Goal: Information Seeking & Learning: Learn about a topic

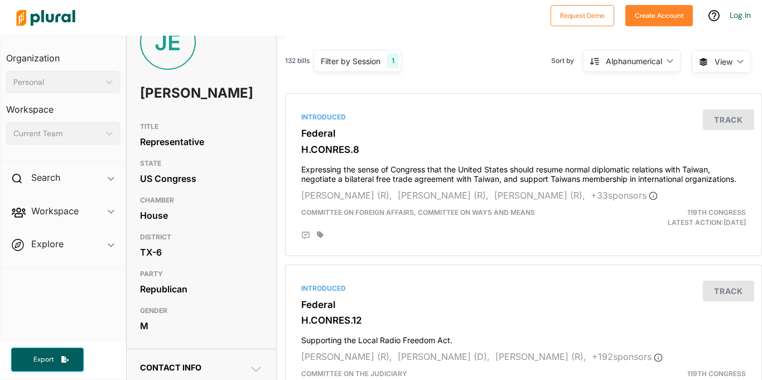
scroll to position [36, 0]
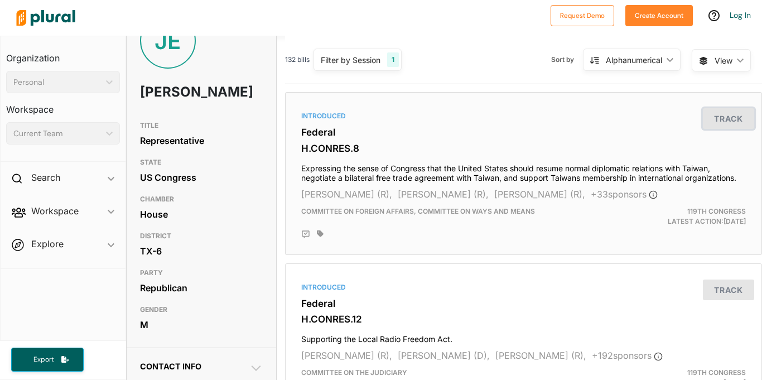
click at [710, 128] on button "Track" at bounding box center [728, 118] width 51 height 21
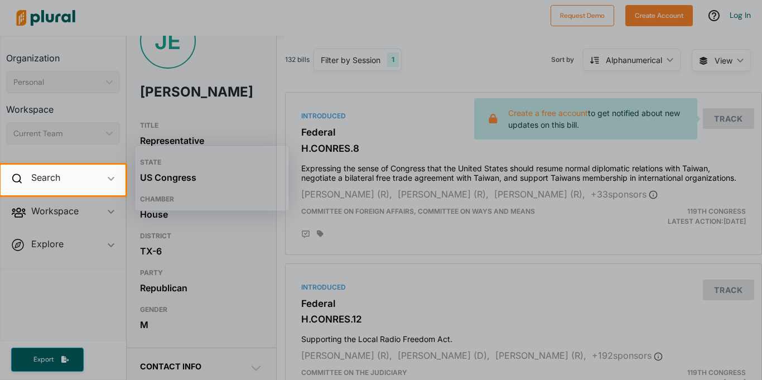
click at [761, 161] on div at bounding box center [381, 82] width 762 height 164
click at [717, 238] on div at bounding box center [381, 287] width 762 height 185
click at [729, 236] on div at bounding box center [381, 287] width 762 height 185
click at [461, 88] on div at bounding box center [381, 82] width 762 height 164
click at [418, 258] on div at bounding box center [381, 287] width 762 height 185
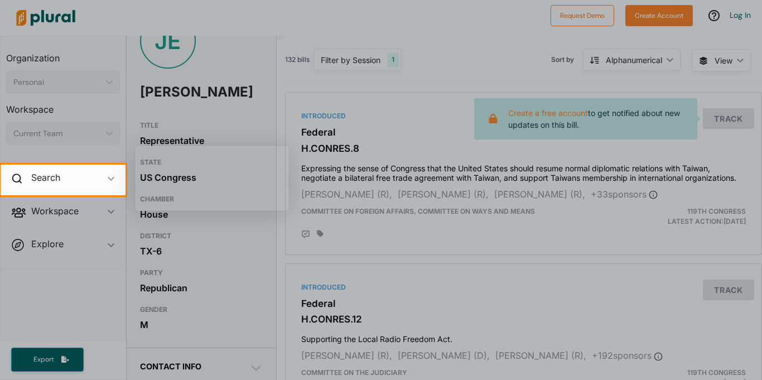
click at [428, 146] on div at bounding box center [381, 82] width 762 height 164
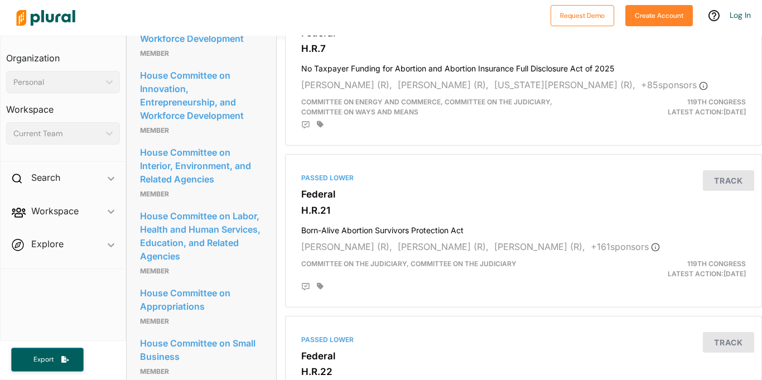
scroll to position [1157, 0]
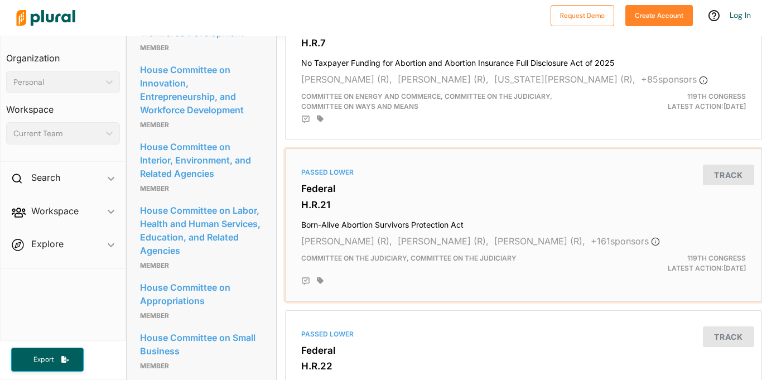
click at [360, 217] on h4 "Born-Alive Abortion Survivors Protection Act" at bounding box center [523, 222] width 444 height 15
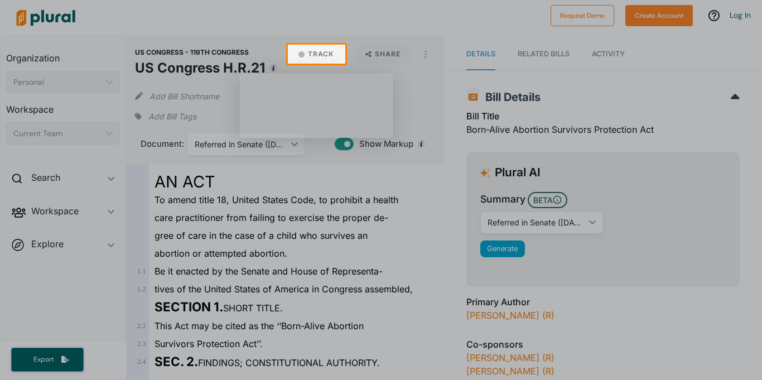
click at [342, 7] on div at bounding box center [381, 22] width 762 height 45
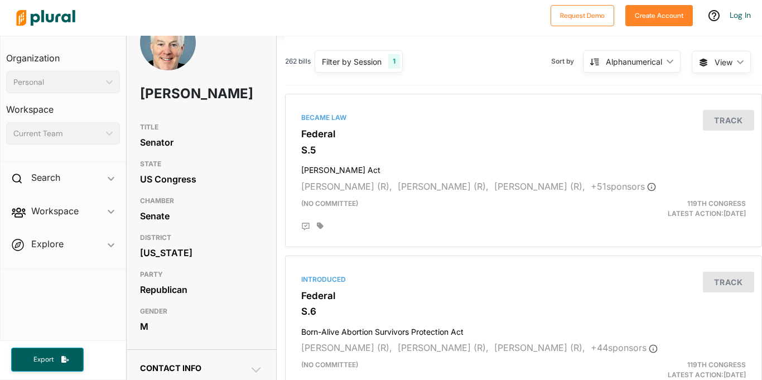
scroll to position [35, 0]
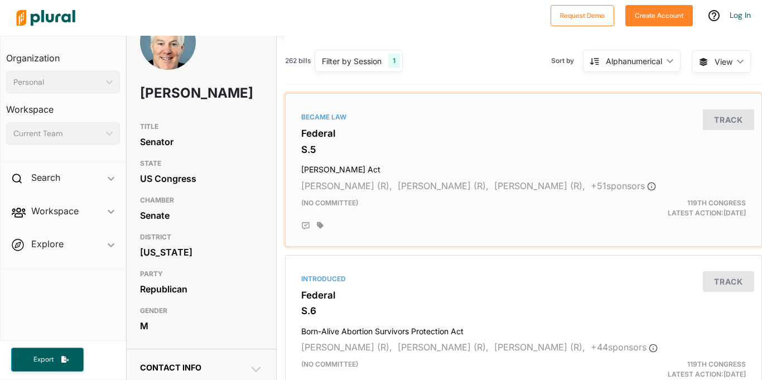
click at [322, 132] on h3 "Federal" at bounding box center [523, 133] width 444 height 11
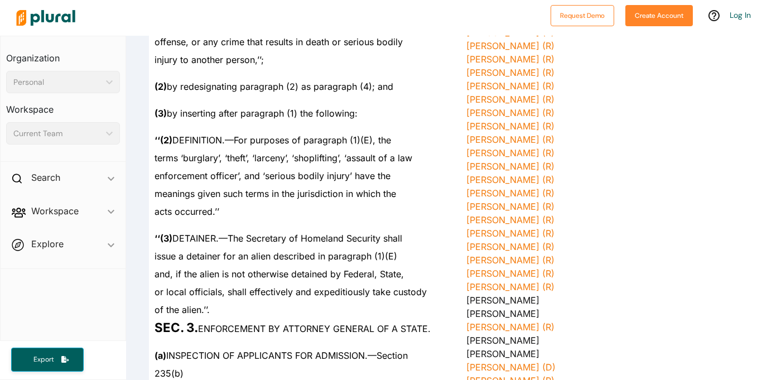
scroll to position [749, 0]
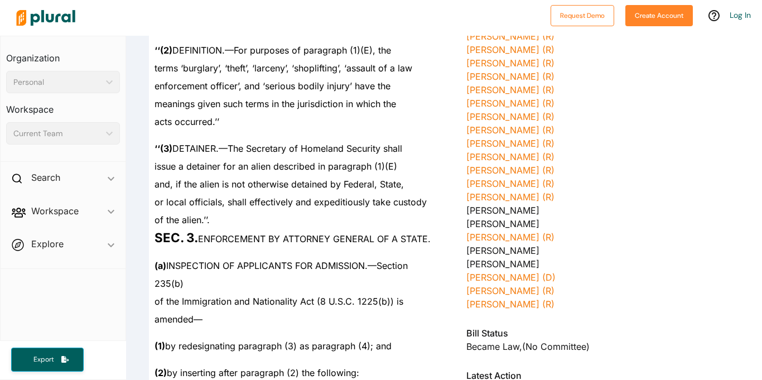
click at [368, 49] on span "‘‘(2) DEFINITION.—For purposes of paragraph (1)(E), the" at bounding box center [272, 50] width 236 height 11
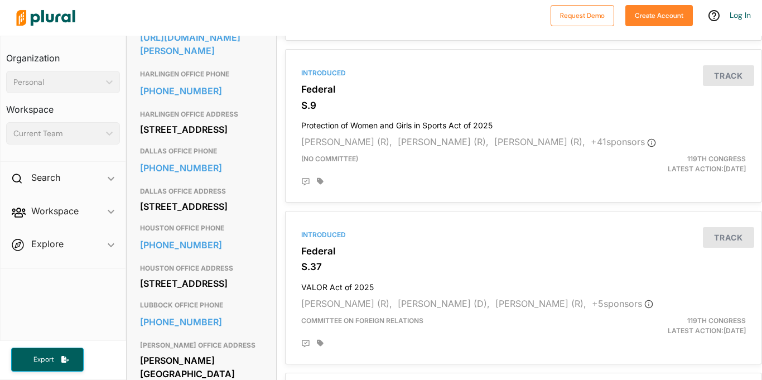
scroll to position [398, 0]
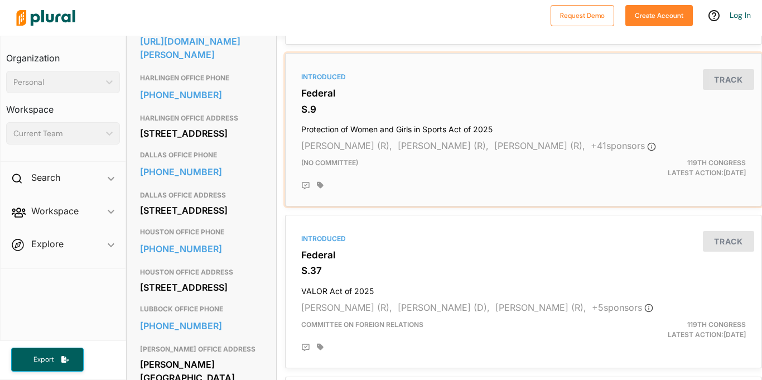
click at [338, 94] on h3 "Federal" at bounding box center [523, 93] width 444 height 11
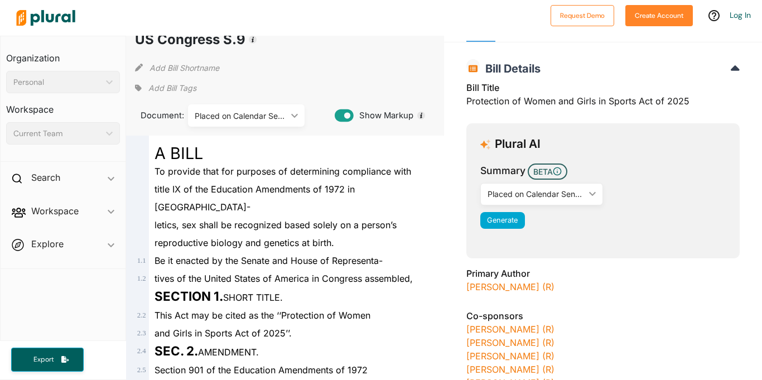
scroll to position [27, 0]
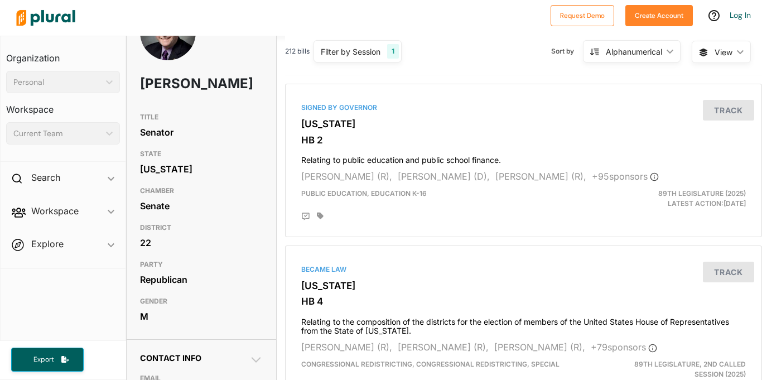
scroll to position [49, 0]
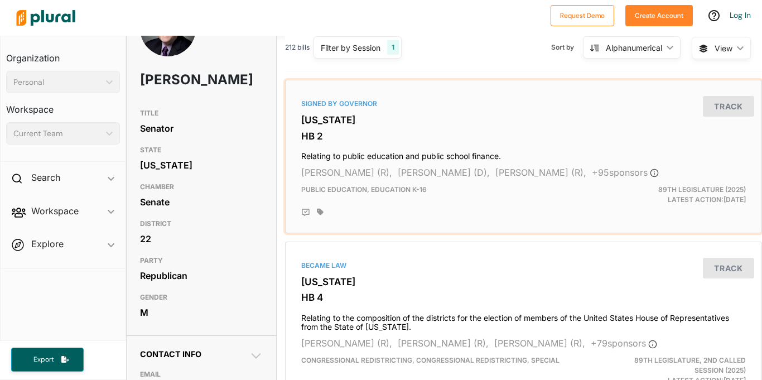
click at [369, 136] on h3 "HB 2" at bounding box center [523, 135] width 444 height 11
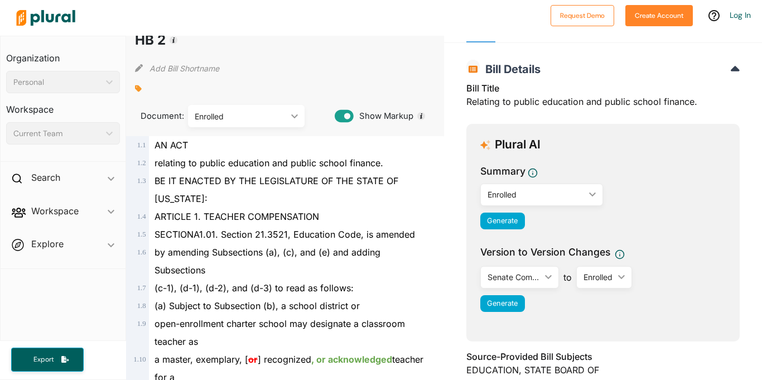
scroll to position [29, 0]
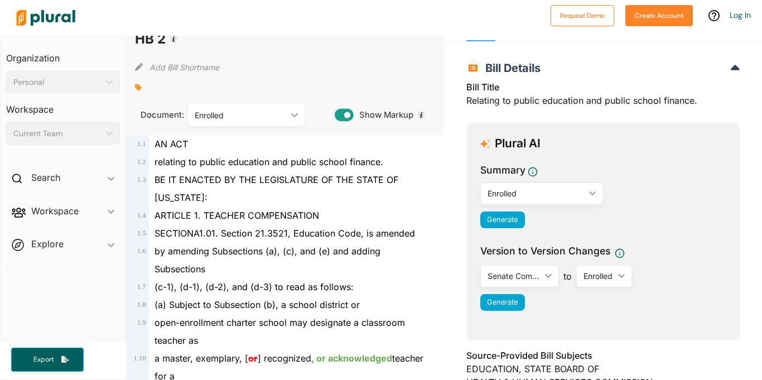
click at [294, 120] on div "Enrolled ic_keyboard_arrow_down" at bounding box center [246, 115] width 117 height 22
click at [356, 166] on span "relating to public education and public school finance." at bounding box center [268, 161] width 229 height 11
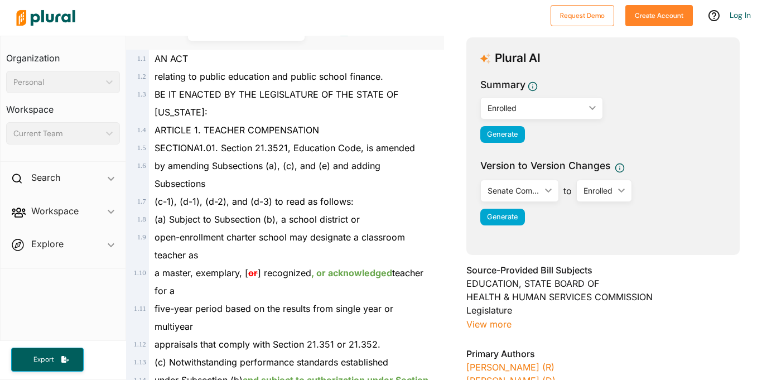
scroll to position [114, 0]
click at [307, 122] on div "ARTICLE 1. TEACHER COMPENSATION" at bounding box center [290, 131] width 282 height 18
click at [321, 354] on div "(c) Notwithstanding performance standards established" at bounding box center [290, 363] width 282 height 18
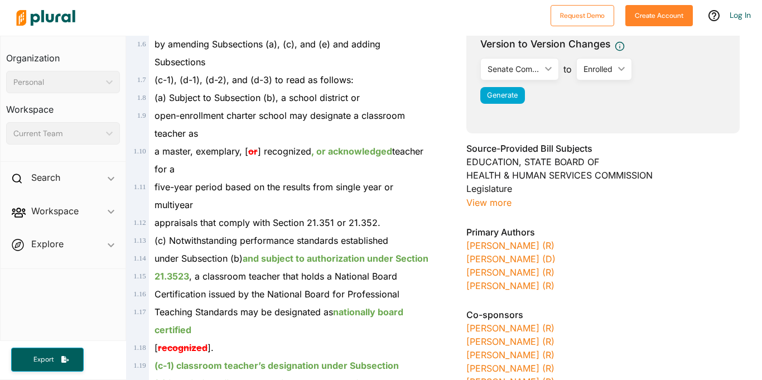
scroll to position [238, 0]
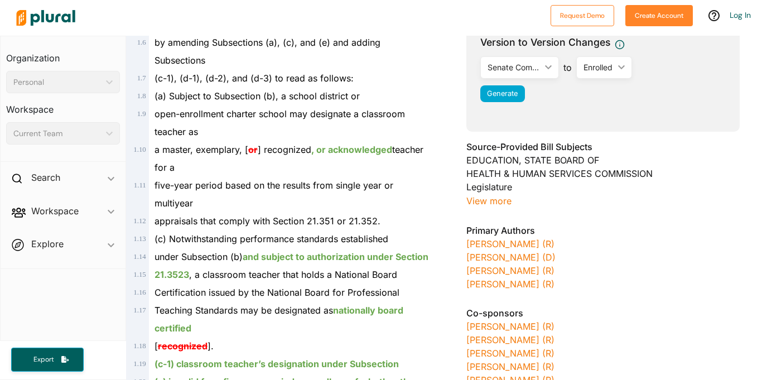
click at [286, 183] on div "five-year period based on the results from single year or multiyear" at bounding box center [290, 194] width 282 height 36
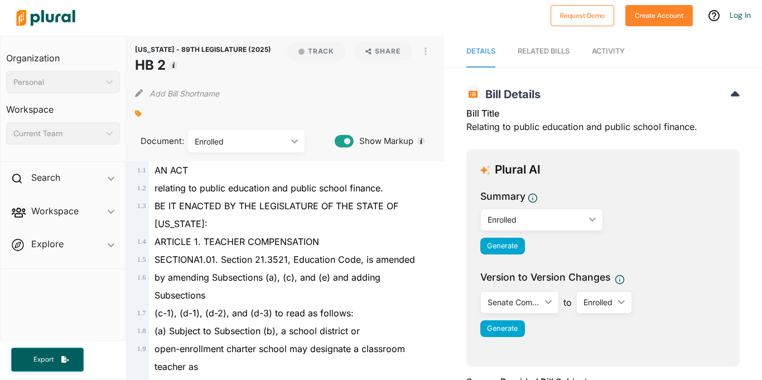
scroll to position [0, 0]
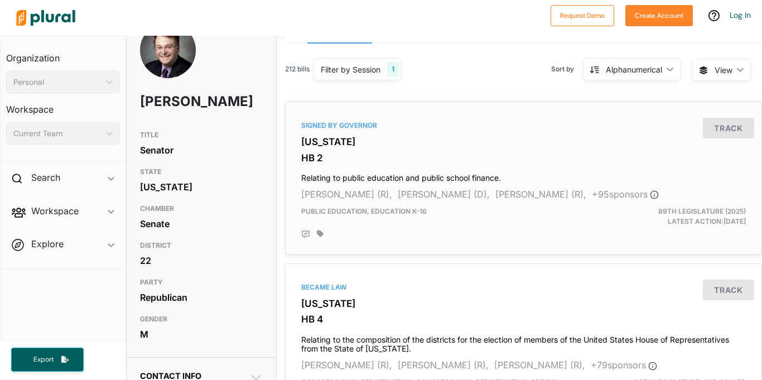
scroll to position [28, 0]
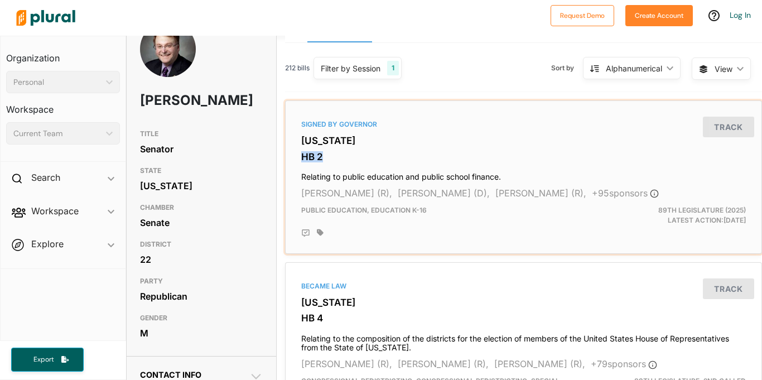
drag, startPoint x: 302, startPoint y: 154, endPoint x: 381, endPoint y: 23, distance: 152.8
click at [323, 159] on h3 "HB 2" at bounding box center [523, 156] width 444 height 11
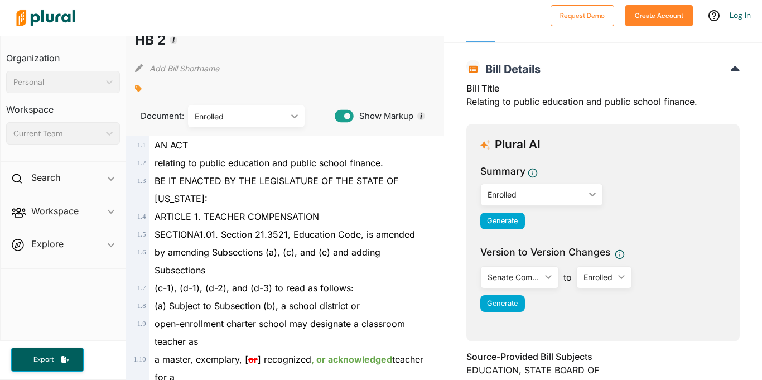
drag, startPoint x: 135, startPoint y: 68, endPoint x: 181, endPoint y: 74, distance: 46.1
click at [182, 50] on h1 "HB 2" at bounding box center [203, 40] width 136 height 20
